Goal: Navigation & Orientation: Find specific page/section

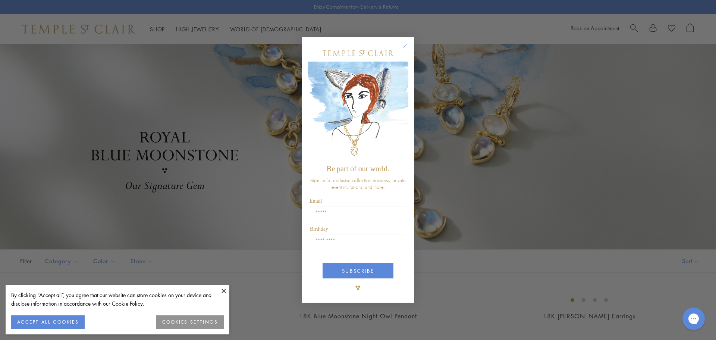
click at [263, 107] on div "Close dialog Be part of our world. Sign up for exclusive collection previews, p…" at bounding box center [358, 170] width 716 height 340
click at [404, 45] on circle "Close dialog" at bounding box center [405, 45] width 9 height 9
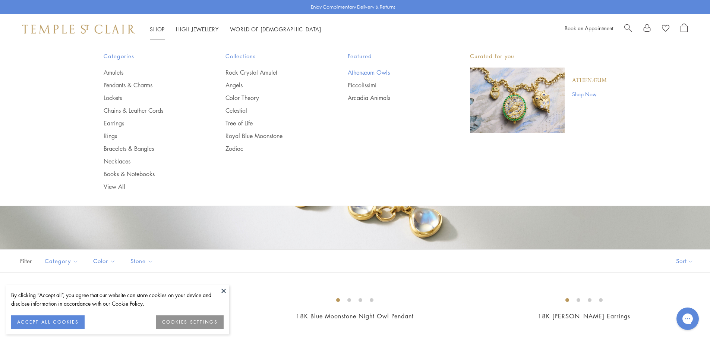
click at [371, 69] on link "Athenæum Owls" at bounding box center [394, 72] width 92 height 8
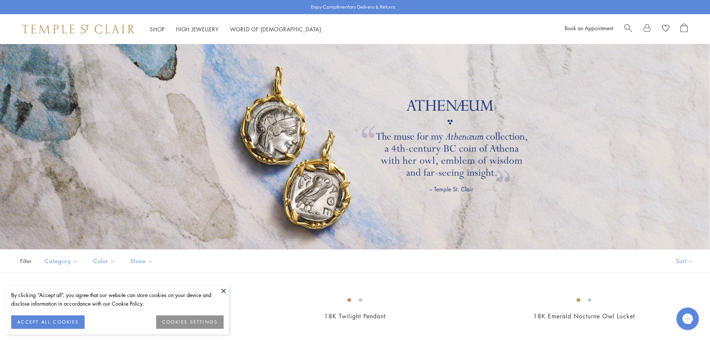
click at [224, 290] on button at bounding box center [223, 290] width 11 height 11
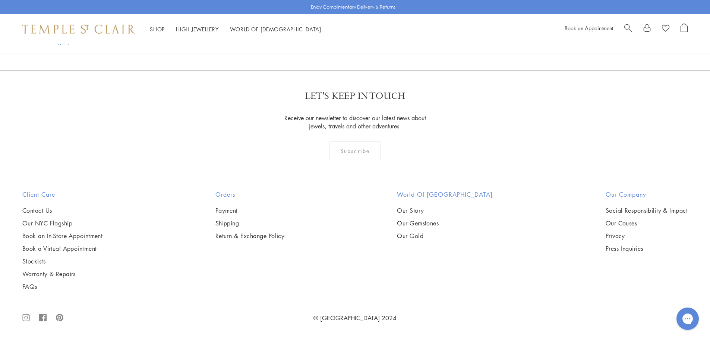
scroll to position [2061, 0]
click at [57, 220] on link "Our NYC Flagship" at bounding box center [62, 223] width 80 height 8
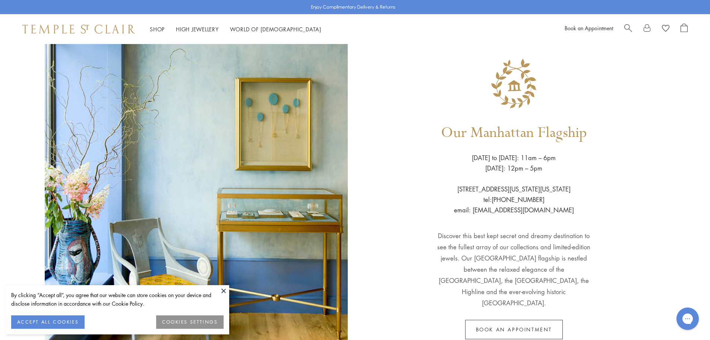
scroll to position [75, 0]
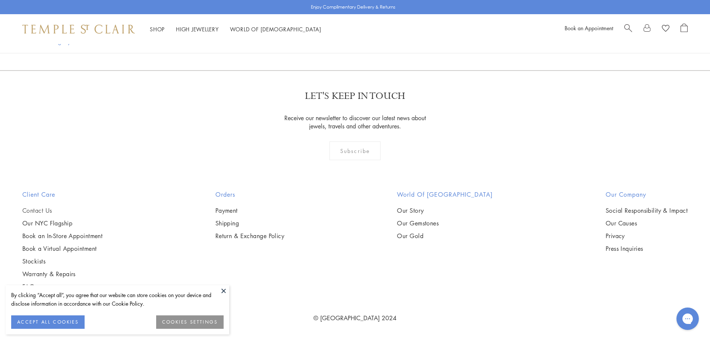
click at [35, 209] on link "Contact Us" at bounding box center [62, 210] width 80 height 8
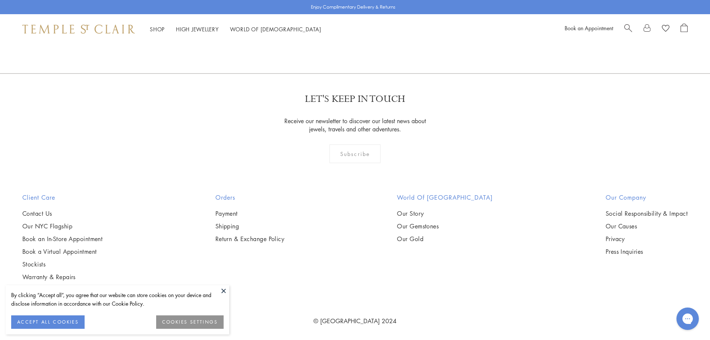
scroll to position [312, 0]
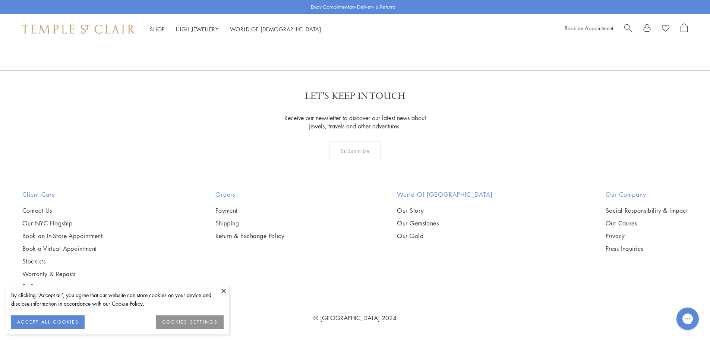
click at [231, 219] on link "Shipping" at bounding box center [249, 223] width 69 height 8
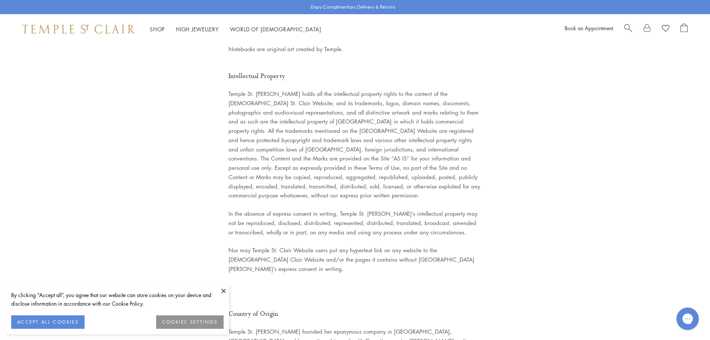
scroll to position [1786, 0]
click at [221, 289] on button at bounding box center [223, 290] width 11 height 11
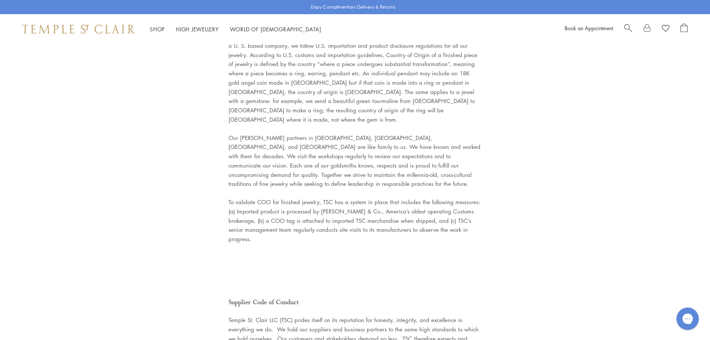
scroll to position [2270, 0]
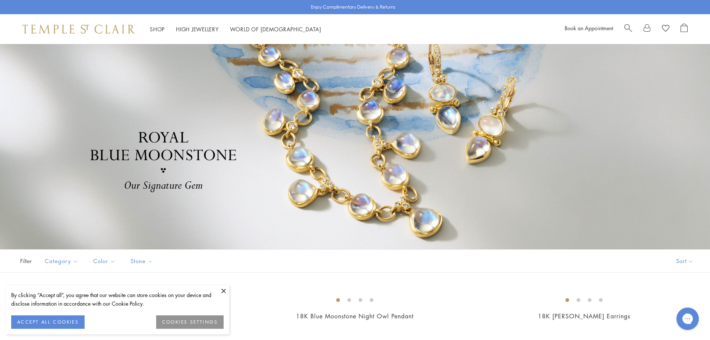
click at [225, 290] on button at bounding box center [223, 290] width 11 height 11
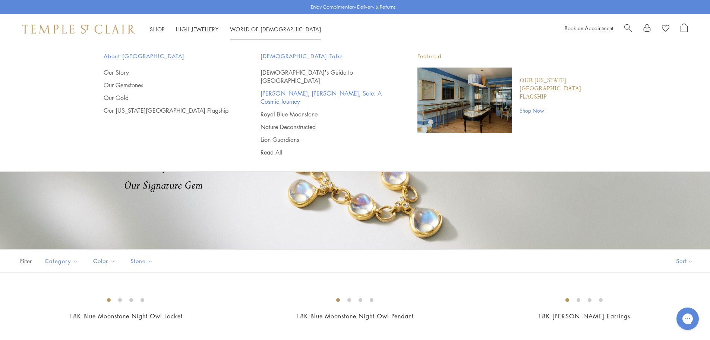
click at [274, 89] on link "[PERSON_NAME], [PERSON_NAME], Sole: A Cosmic Journey" at bounding box center [324, 97] width 127 height 16
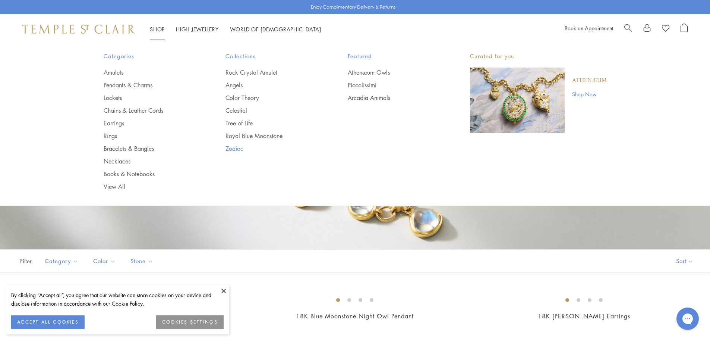
click at [235, 148] on link "Zodiac" at bounding box center [272, 148] width 92 height 8
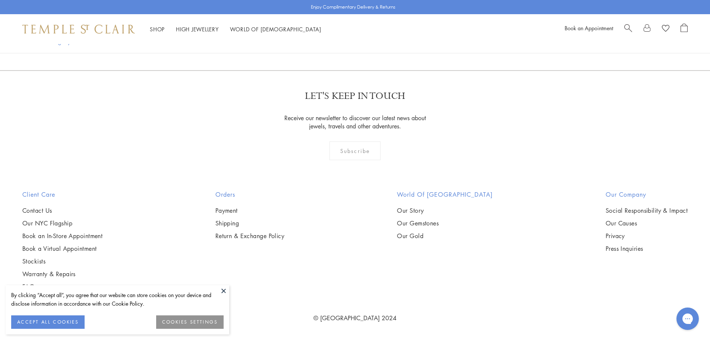
scroll to position [1305, 0]
